Goal: Task Accomplishment & Management: Complete application form

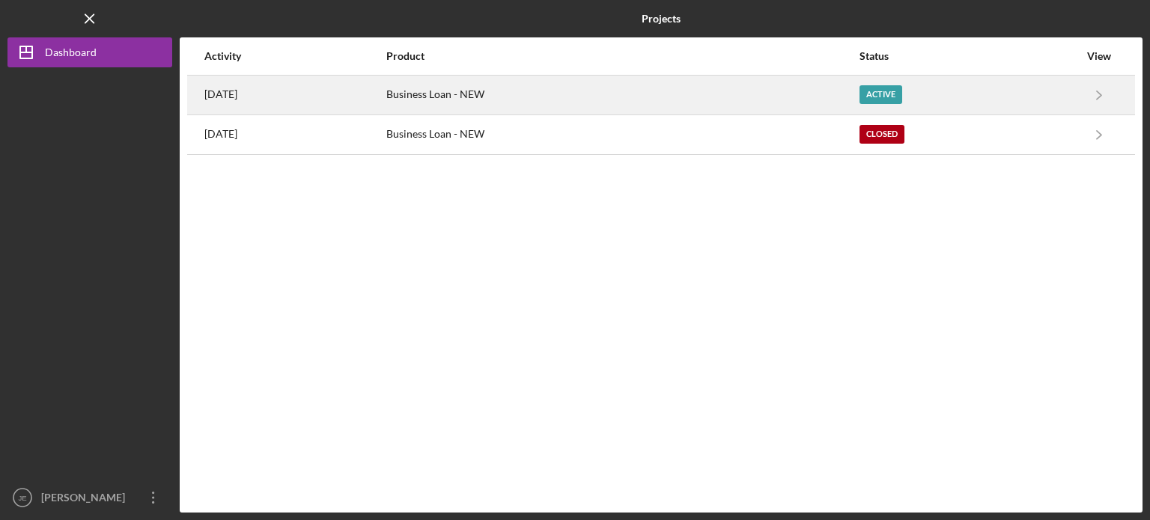
click at [528, 103] on div "Business Loan - NEW" at bounding box center [622, 94] width 472 height 37
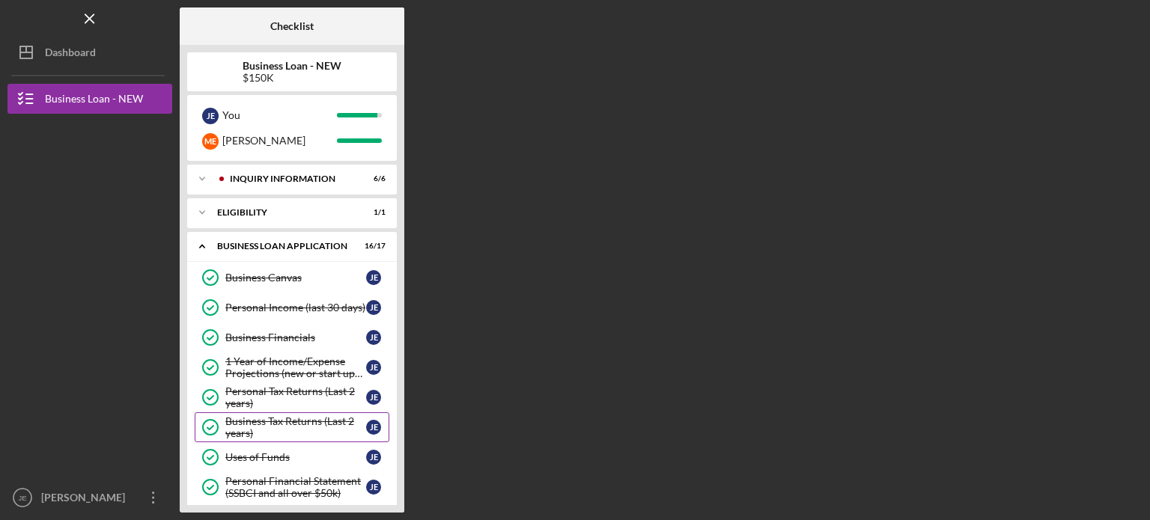
click at [311, 430] on div "Business Tax Returns (Last 2 years)" at bounding box center [295, 427] width 141 height 24
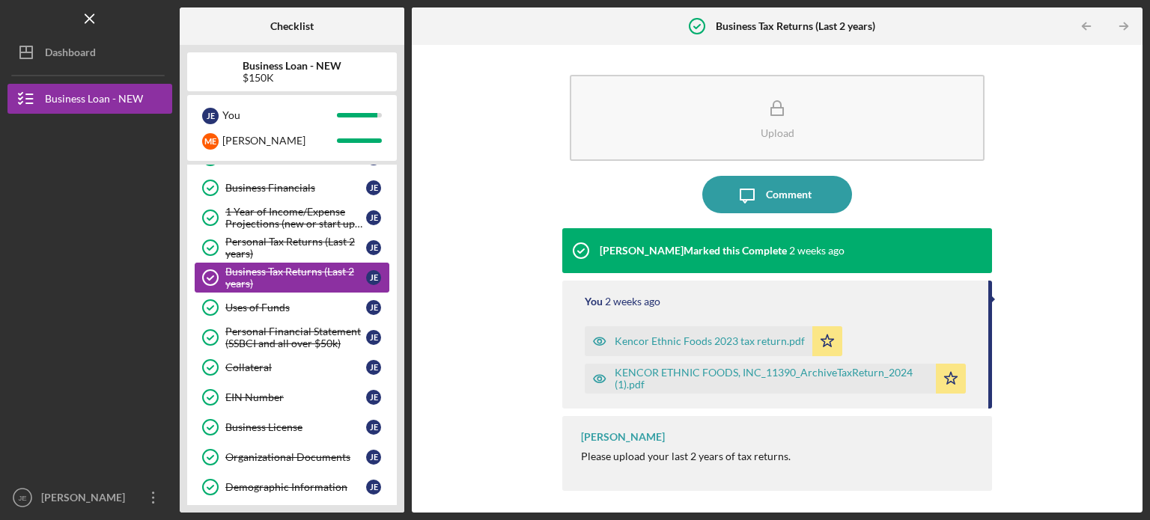
scroll to position [180, 0]
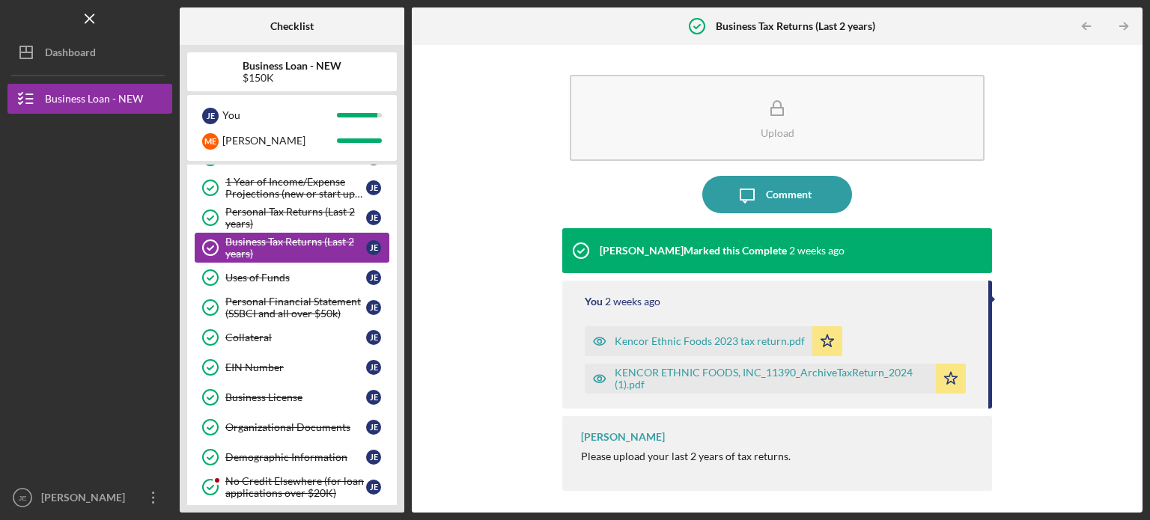
click at [311, 430] on div "Organizational Documents" at bounding box center [295, 427] width 141 height 12
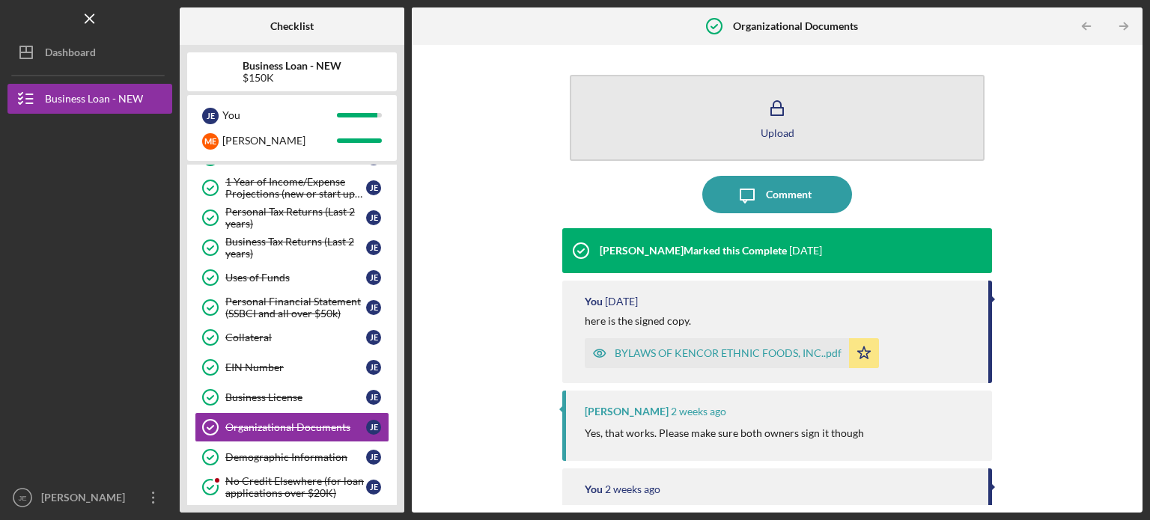
click at [773, 121] on icon "button" at bounding box center [776, 108] width 37 height 37
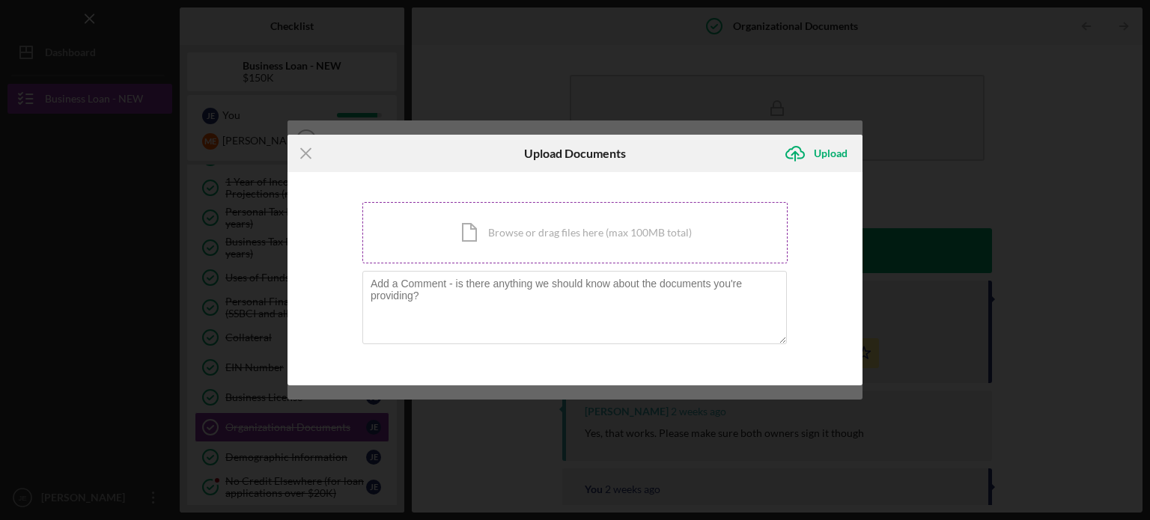
click at [569, 233] on div "Icon/Document Browse or drag files here (max 100MB total) Tap to choose files o…" at bounding box center [574, 232] width 425 height 61
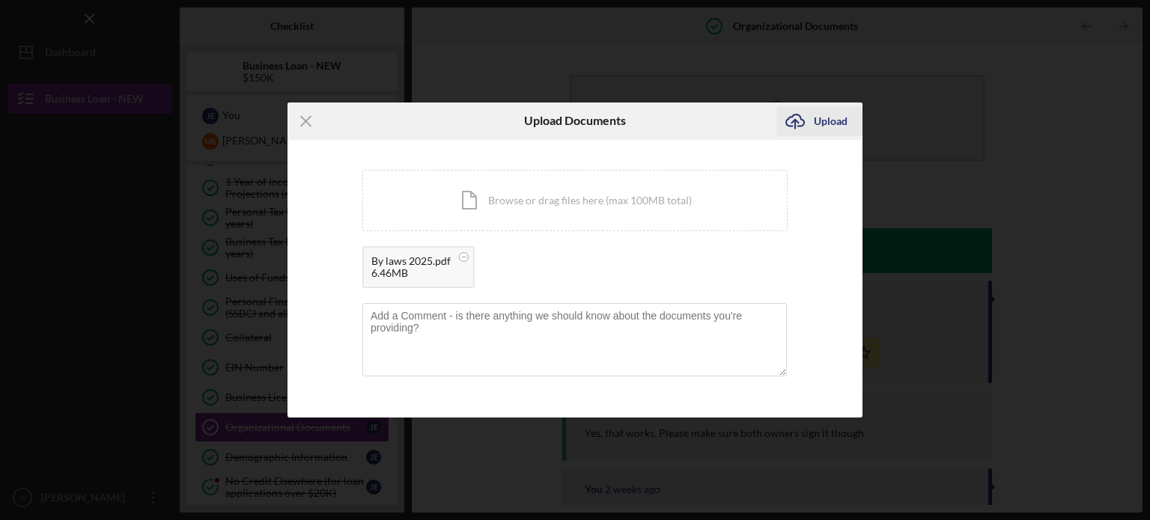
click at [841, 123] on div "Upload" at bounding box center [831, 121] width 34 height 30
